Goal: Check status: Check status

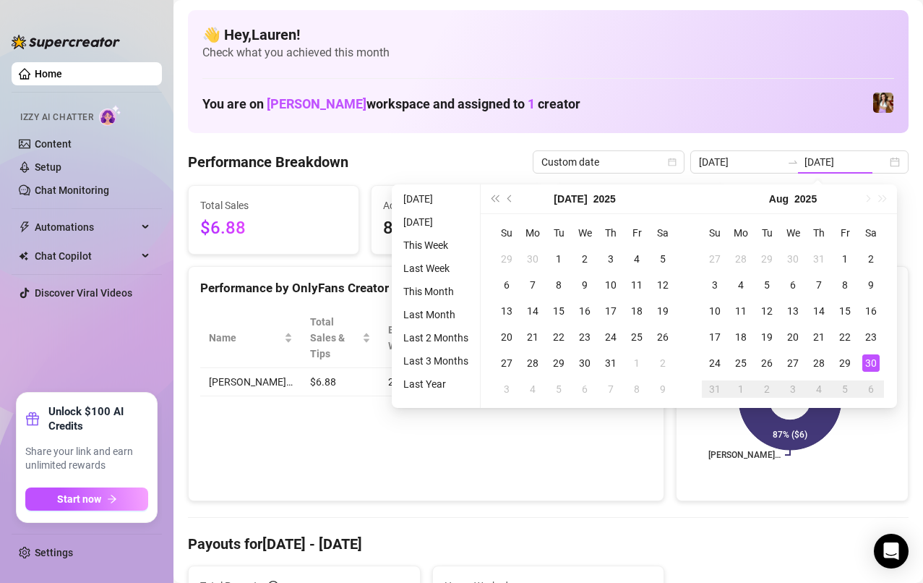
click at [816, 364] on div "28" at bounding box center [819, 362] width 17 height 17
type input "[DATE]"
click at [847, 364] on div "29" at bounding box center [845, 362] width 17 height 17
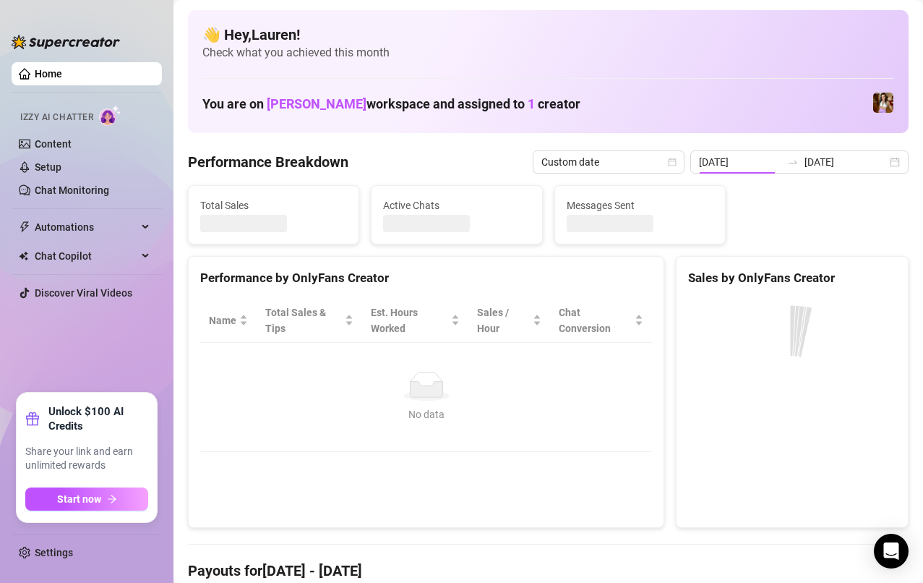
type input "[DATE]"
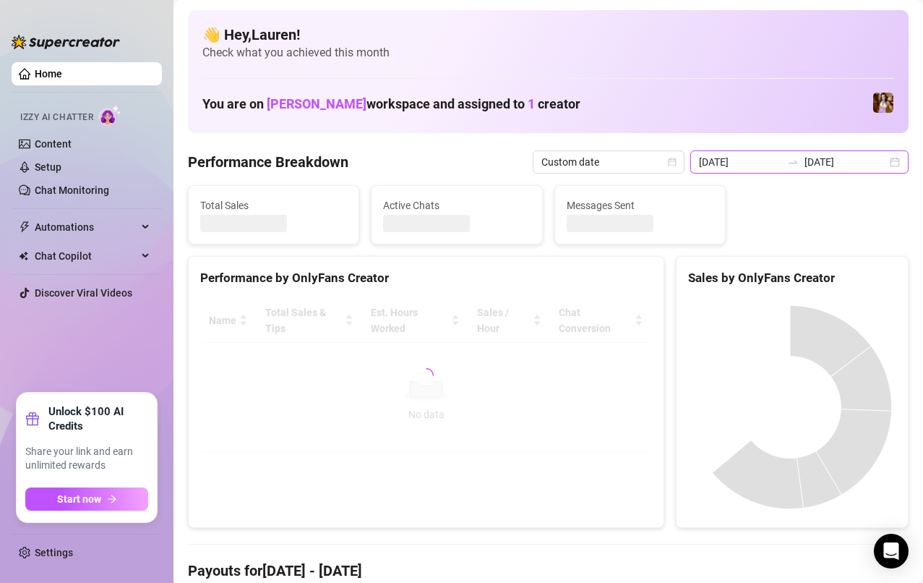
click at [852, 169] on input "[DATE]" at bounding box center [846, 162] width 82 height 16
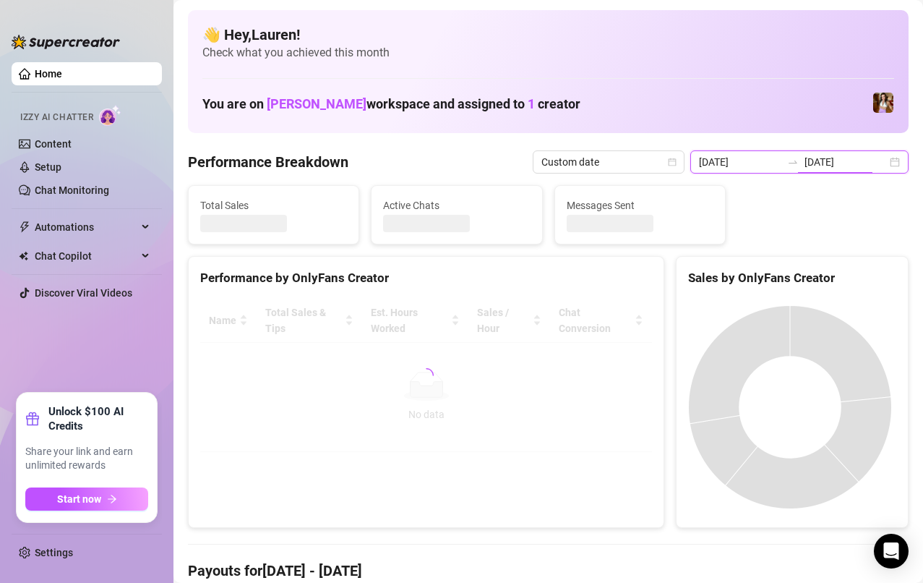
click at [873, 164] on input "[DATE]" at bounding box center [846, 162] width 82 height 16
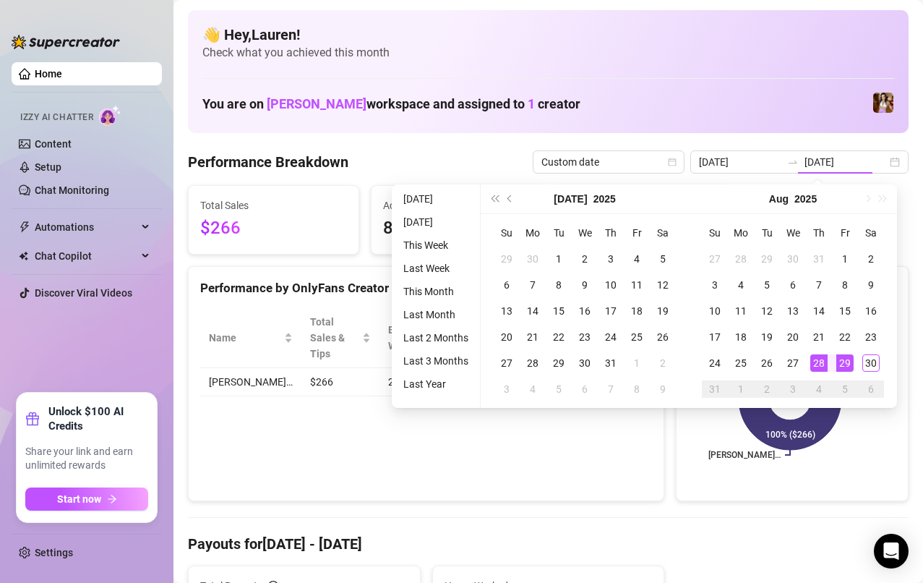
click at [845, 363] on div "29" at bounding box center [845, 362] width 17 height 17
click at [875, 365] on div "30" at bounding box center [871, 362] width 17 height 17
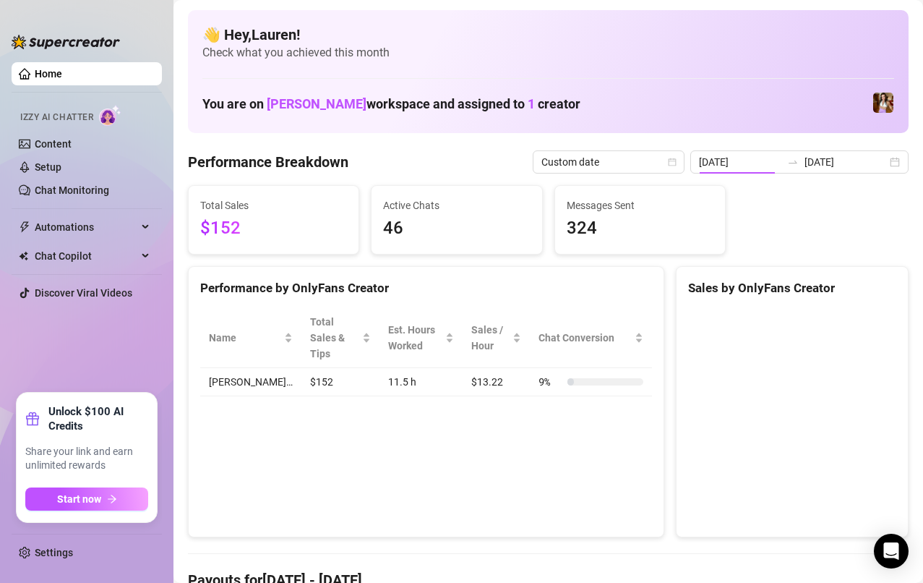
type input "[DATE]"
